Goal: Task Accomplishment & Management: Manage account settings

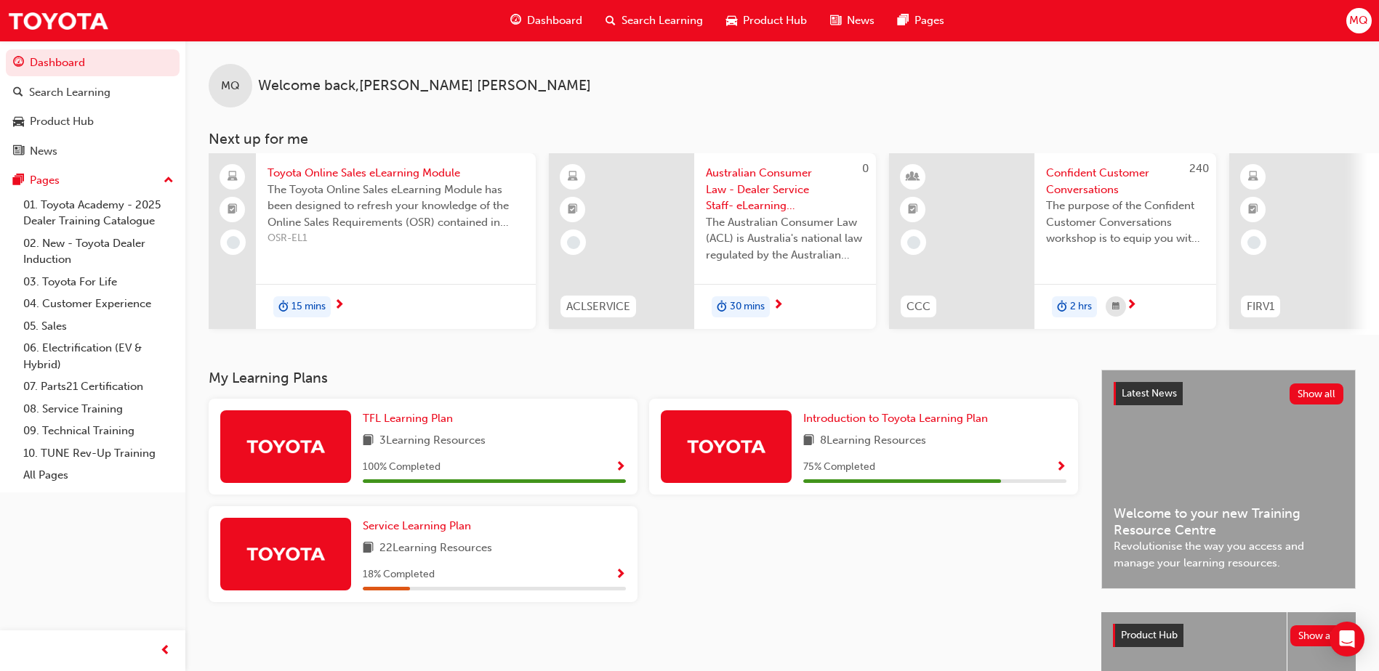
click at [552, 20] on span "Dashboard" at bounding box center [554, 20] width 55 height 17
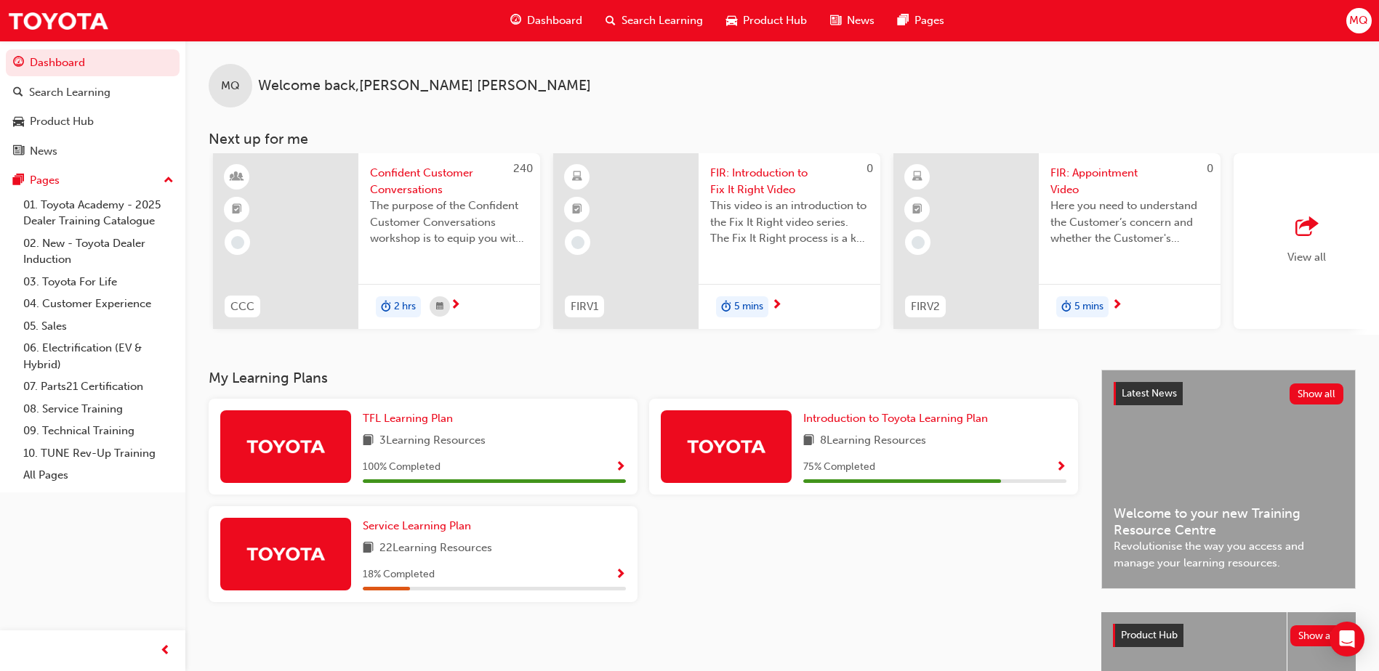
scroll to position [0, 677]
click at [1302, 259] on span "View all" at bounding box center [1305, 257] width 39 height 13
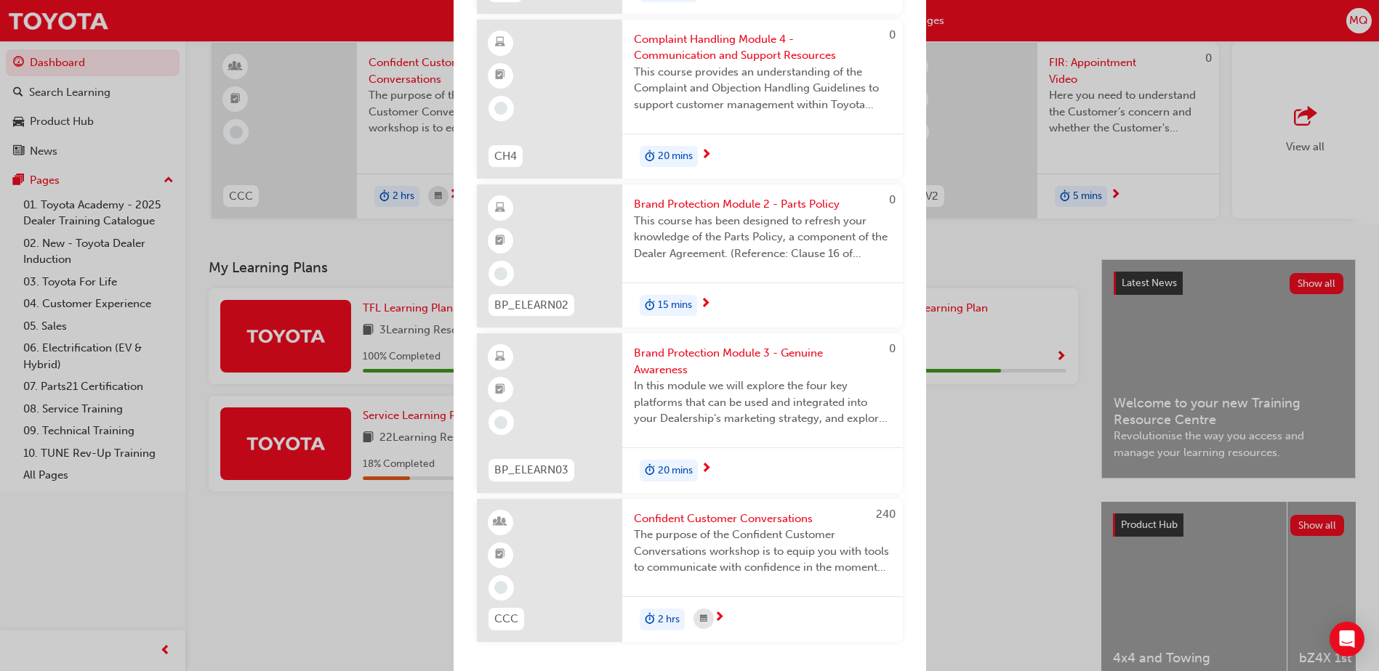
scroll to position [197, 0]
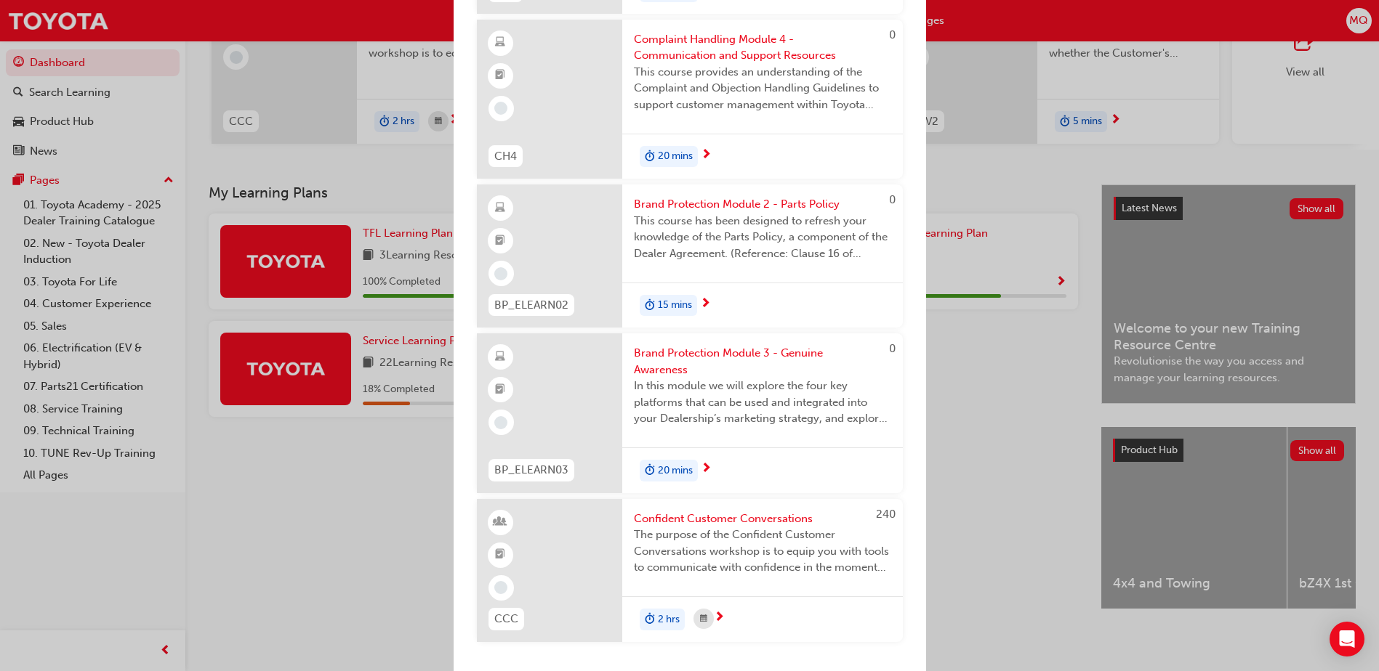
click at [1023, 166] on div "Next up for me Toyota Online Sales eLearning Module The Toyota Online Sales eLe…" at bounding box center [689, 335] width 1379 height 671
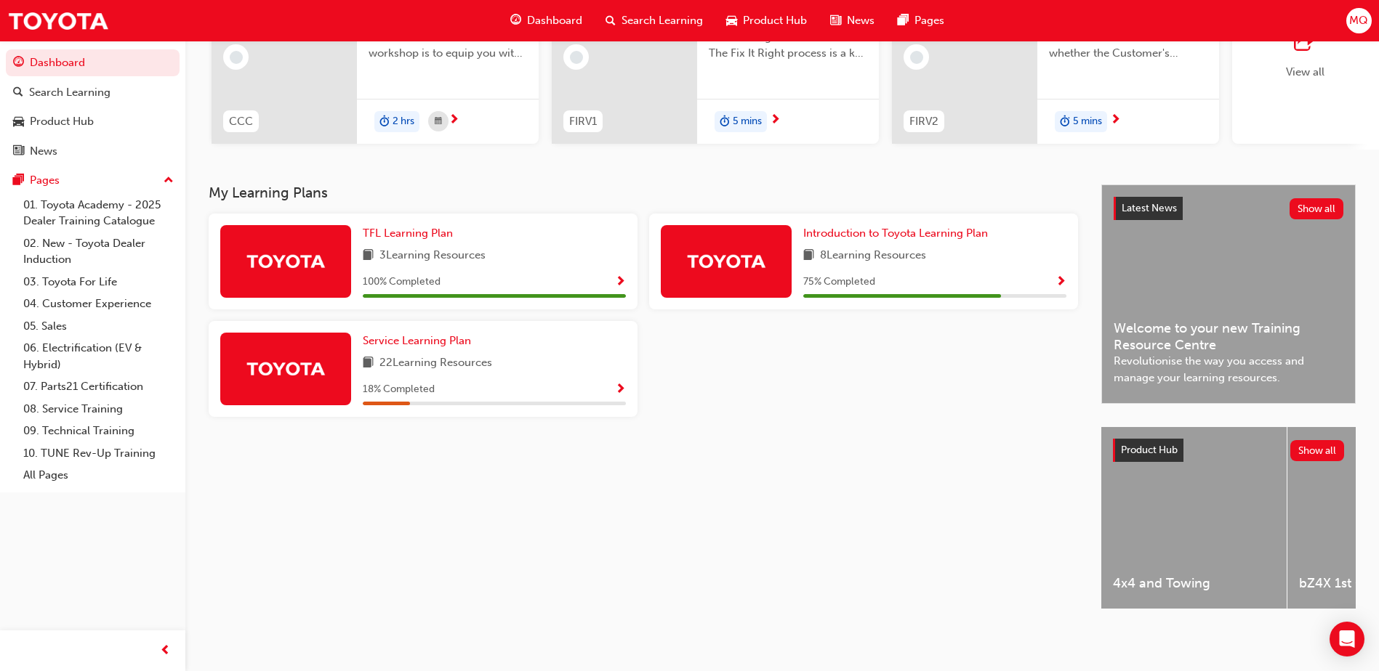
scroll to position [153, 0]
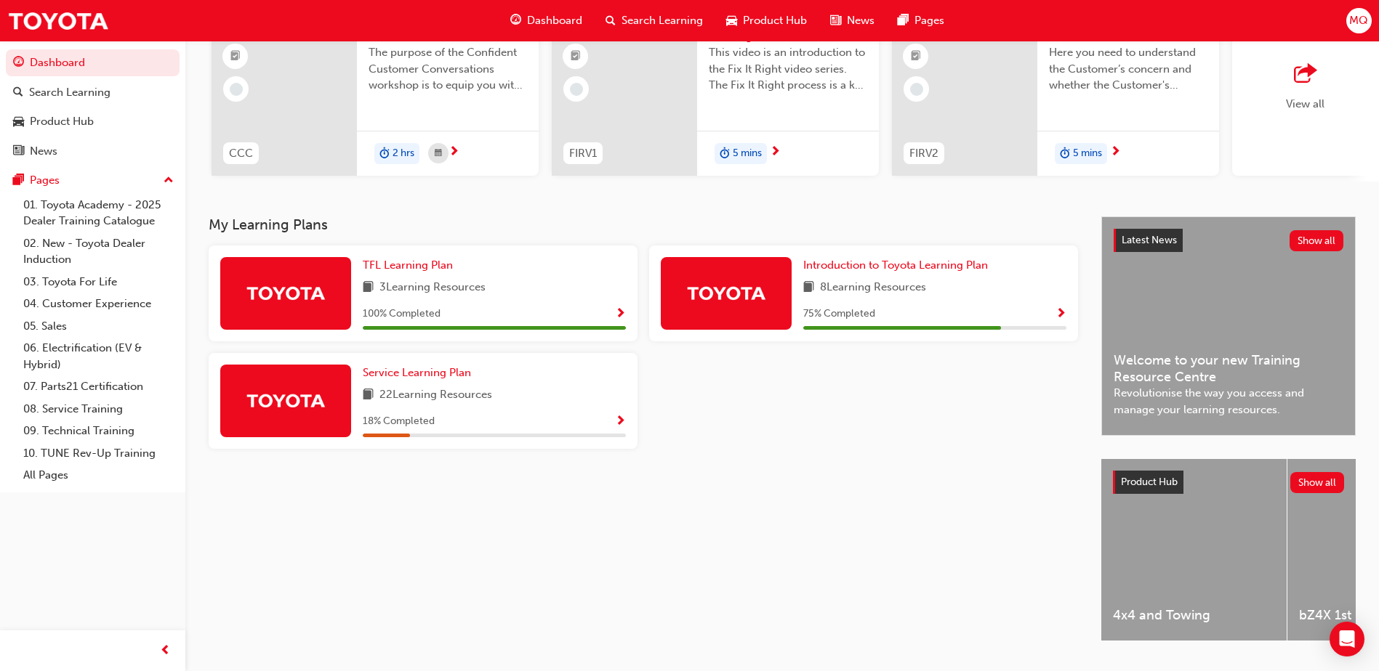
click at [1352, 22] on span "MQ" at bounding box center [1358, 20] width 19 height 17
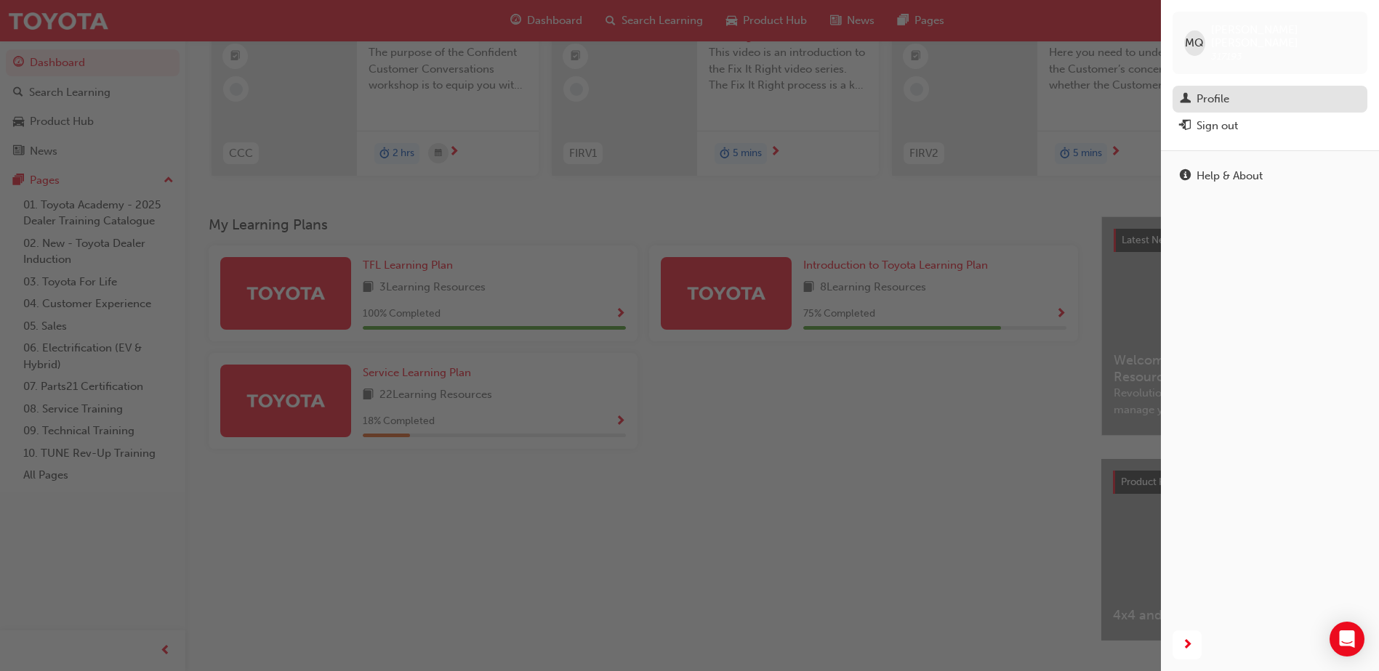
click at [1209, 91] on div "Profile" at bounding box center [1212, 99] width 33 height 17
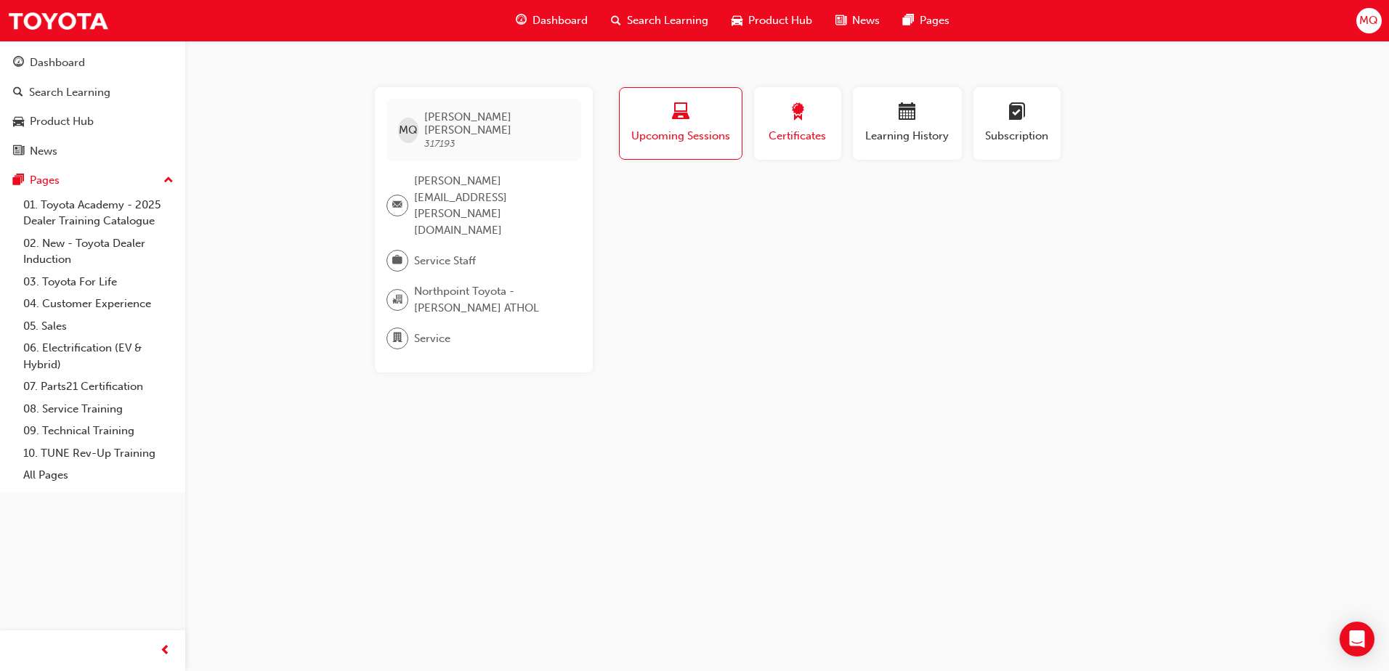
click at [815, 138] on span "Certificates" at bounding box center [797, 136] width 65 height 17
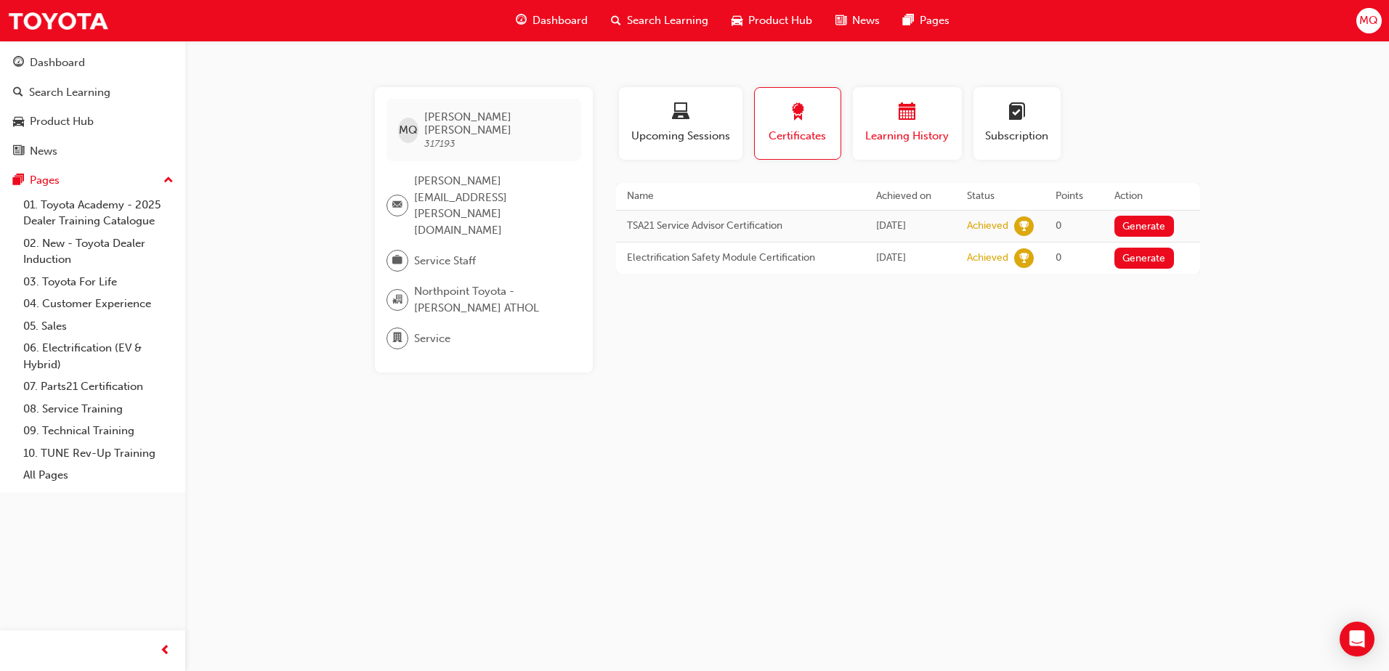
click at [901, 130] on span "Learning History" at bounding box center [907, 136] width 87 height 17
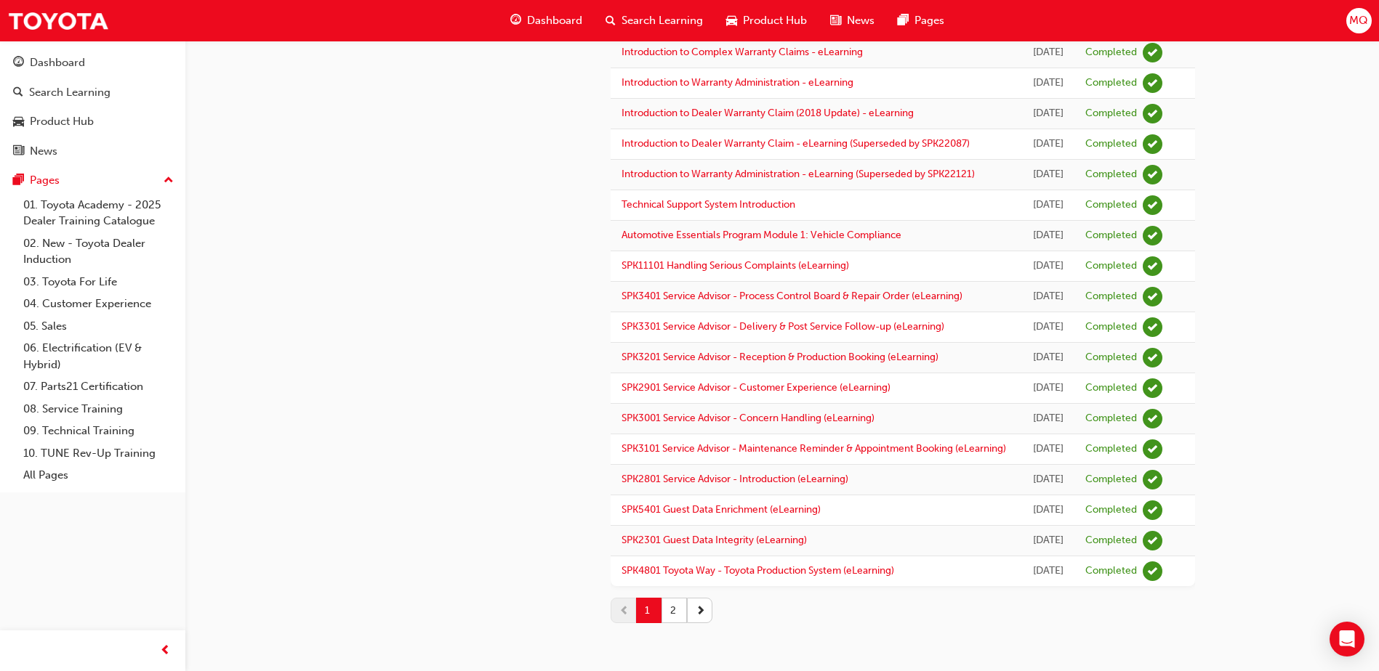
scroll to position [1763, 0]
click at [672, 618] on button "2" at bounding box center [673, 610] width 25 height 25
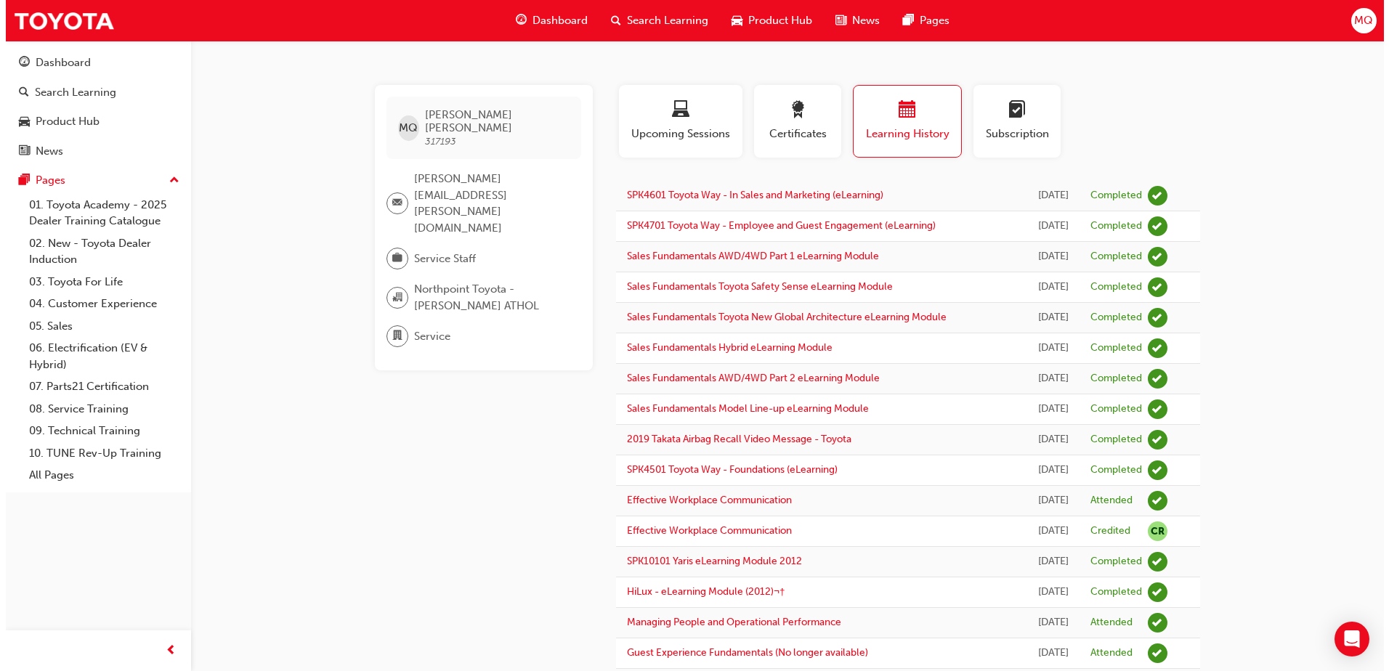
scroll to position [0, 0]
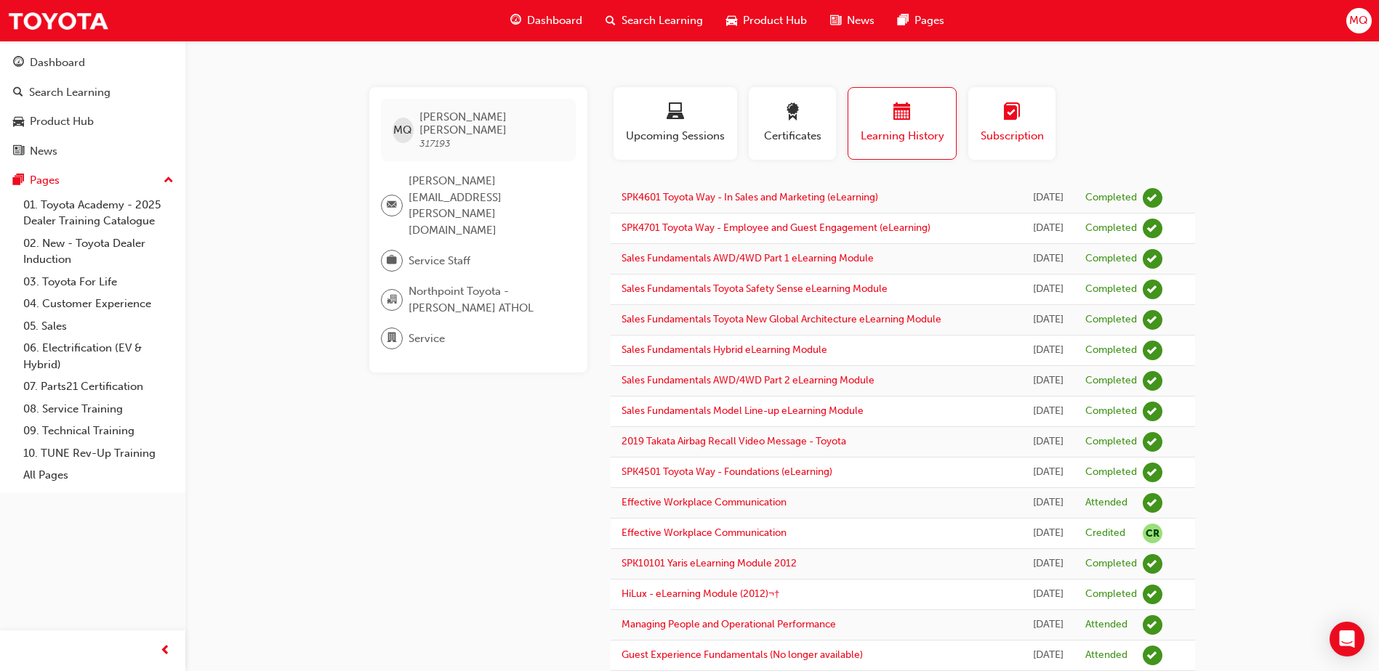
click at [1018, 132] on span "Subscription" at bounding box center [1011, 136] width 65 height 17
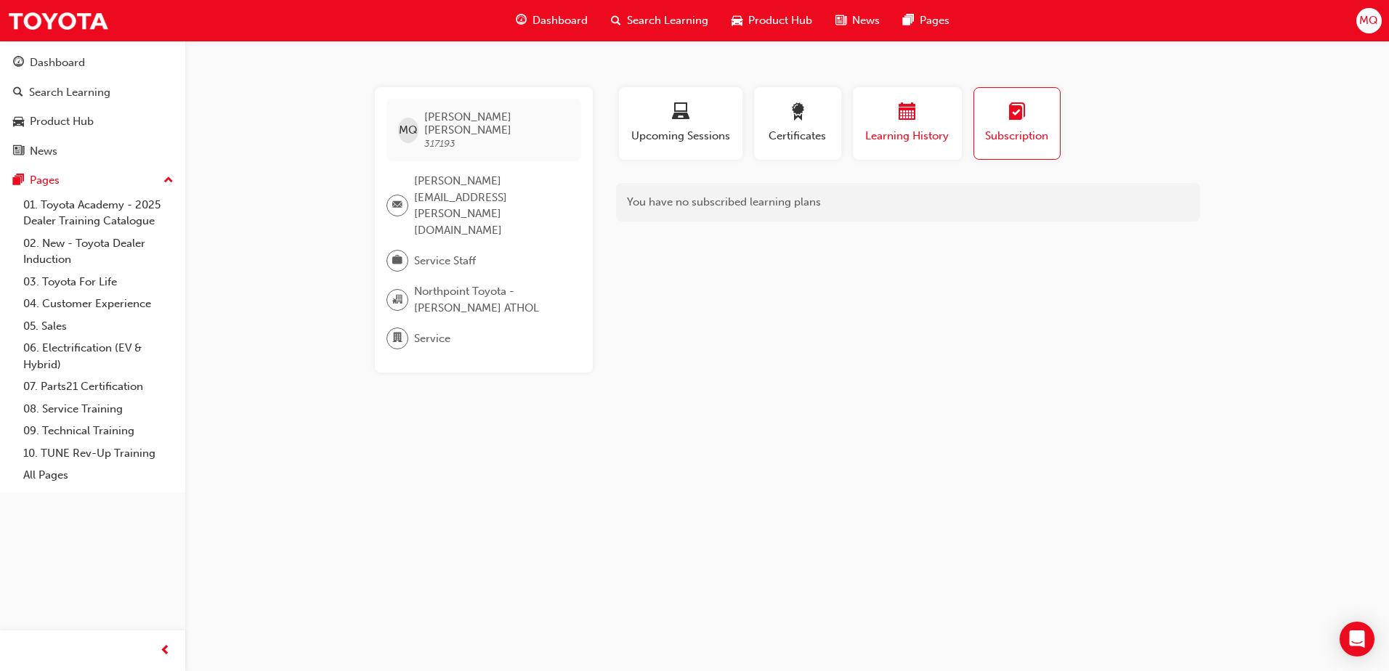
click at [911, 132] on span "Learning History" at bounding box center [907, 136] width 87 height 17
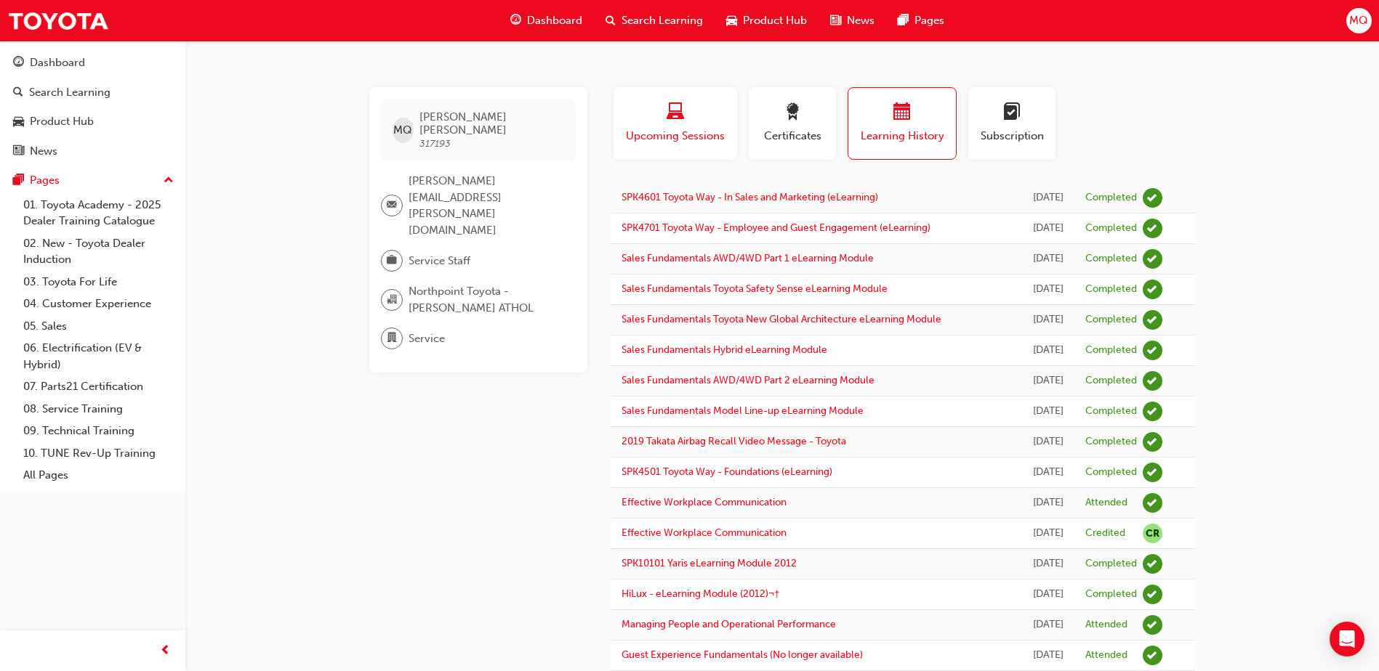
click at [710, 134] on span "Upcoming Sessions" at bounding box center [675, 136] width 102 height 17
